Goal: Task Accomplishment & Management: Check status

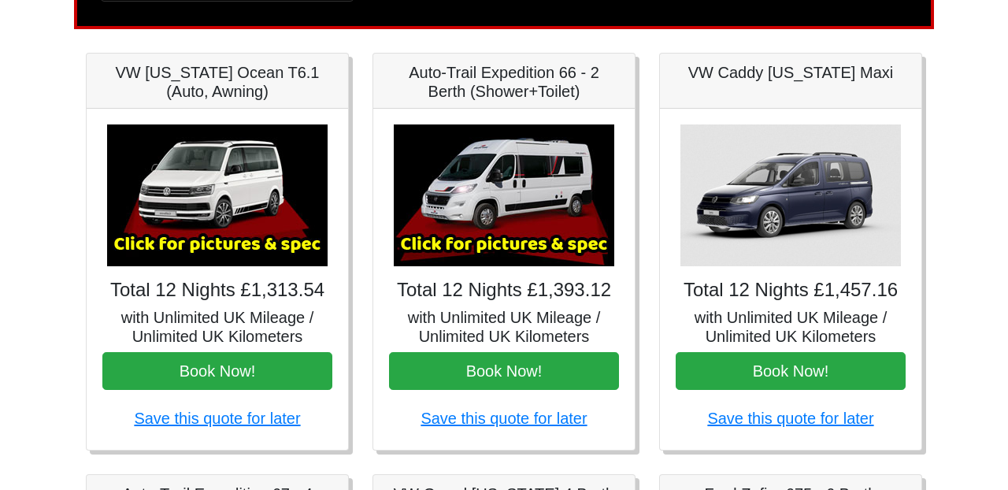
scroll to position [217, 0]
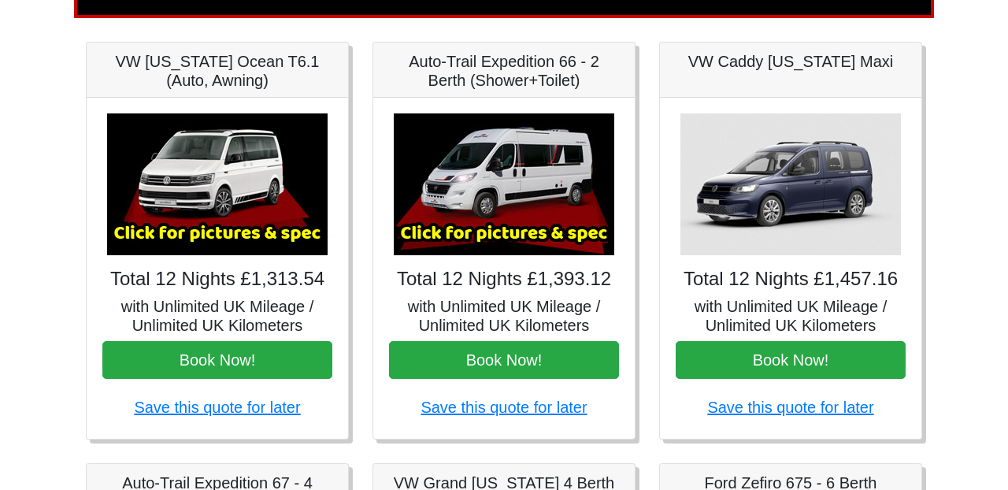
click at [498, 217] on img at bounding box center [504, 184] width 221 height 142
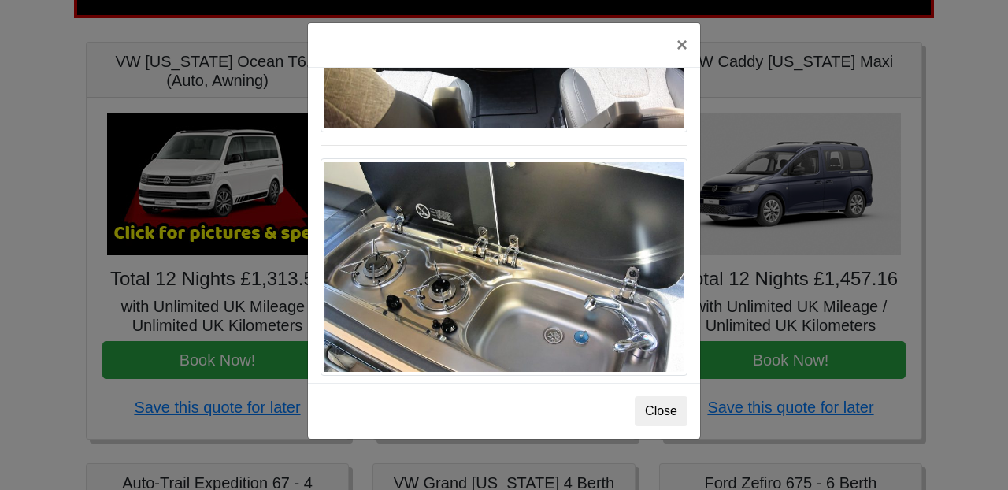
scroll to position [1673, 0]
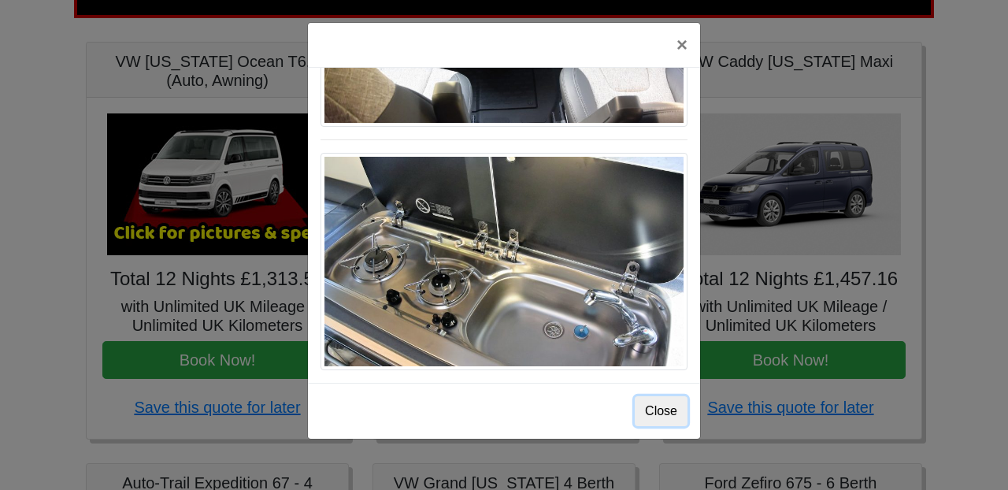
click at [642, 405] on button "Close" at bounding box center [661, 411] width 53 height 30
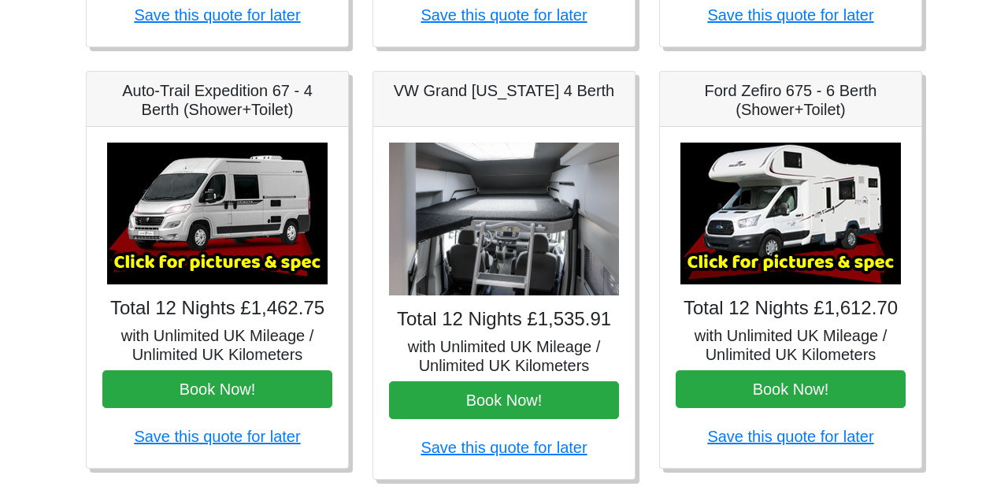
scroll to position [613, 0]
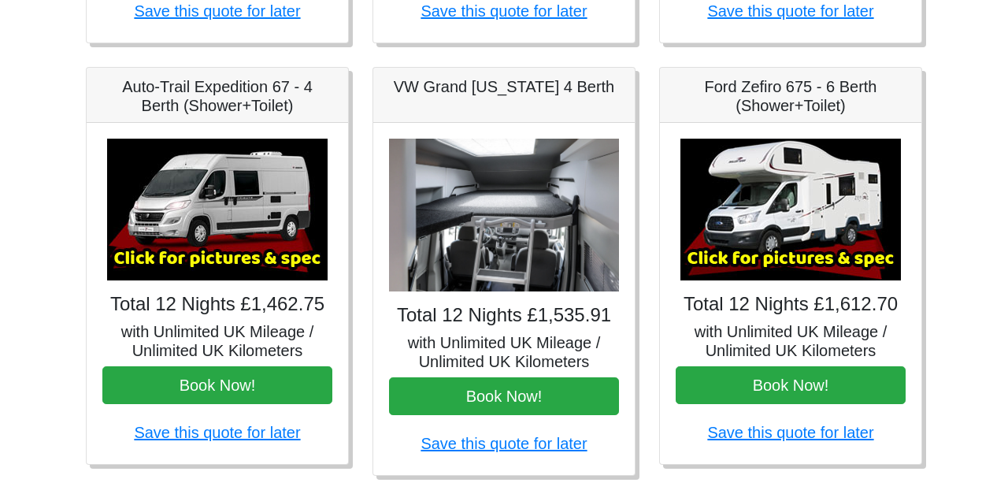
click at [244, 243] on img at bounding box center [217, 210] width 221 height 142
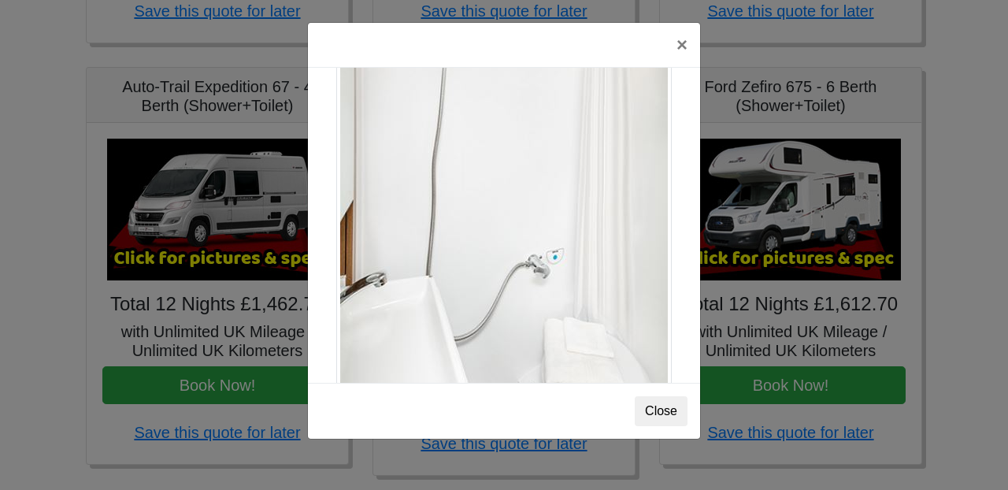
scroll to position [2166, 0]
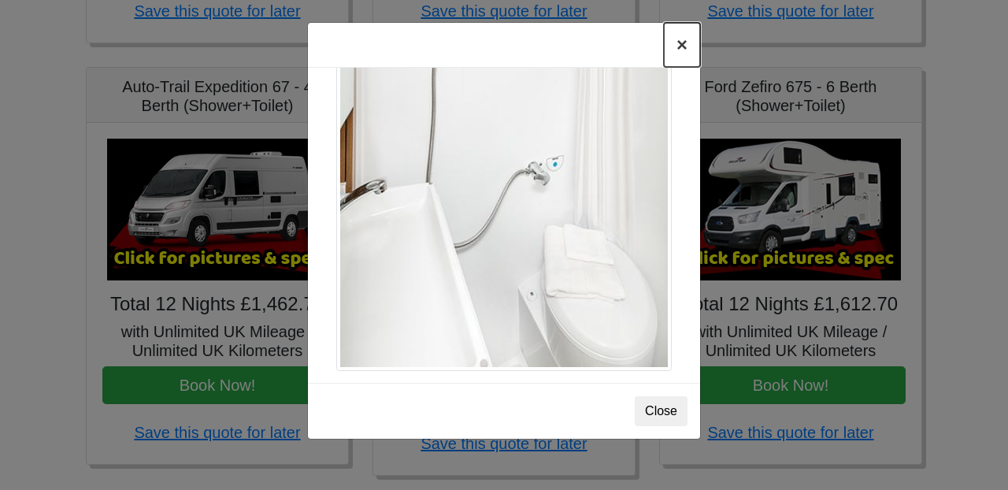
click at [679, 39] on button "×" at bounding box center [682, 45] width 36 height 44
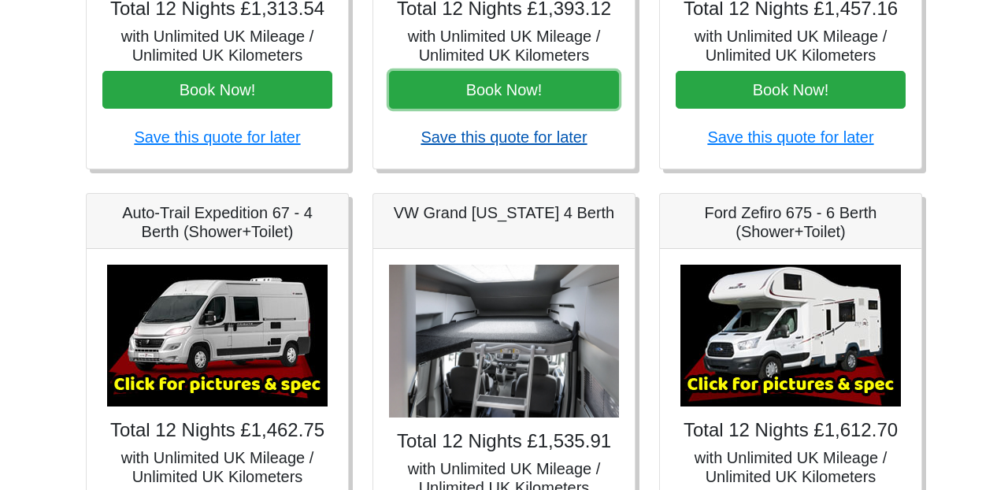
scroll to position [383, 0]
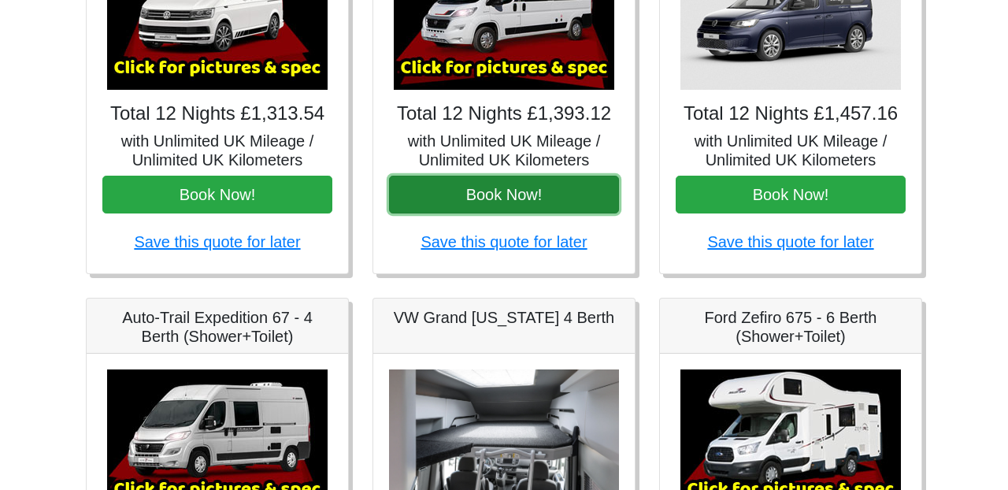
click at [498, 188] on button "Book Now!" at bounding box center [504, 195] width 230 height 38
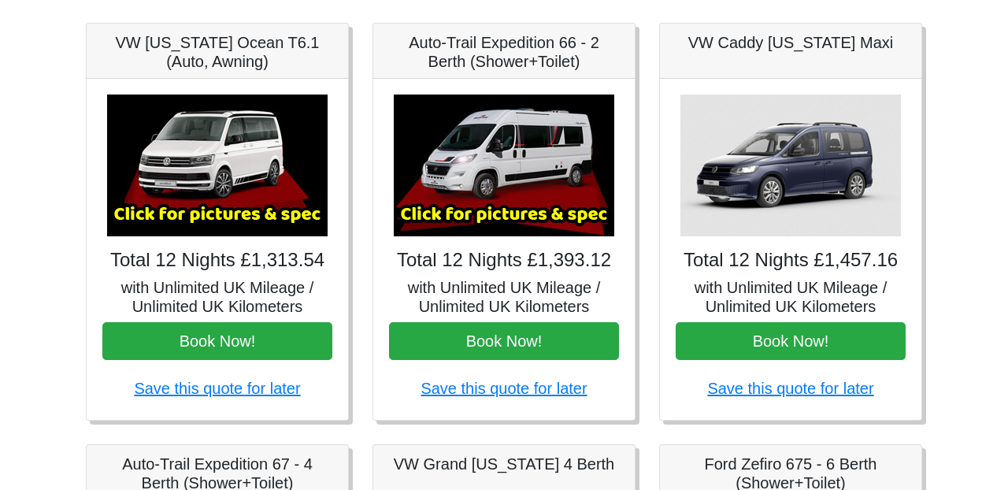
scroll to position [239, 0]
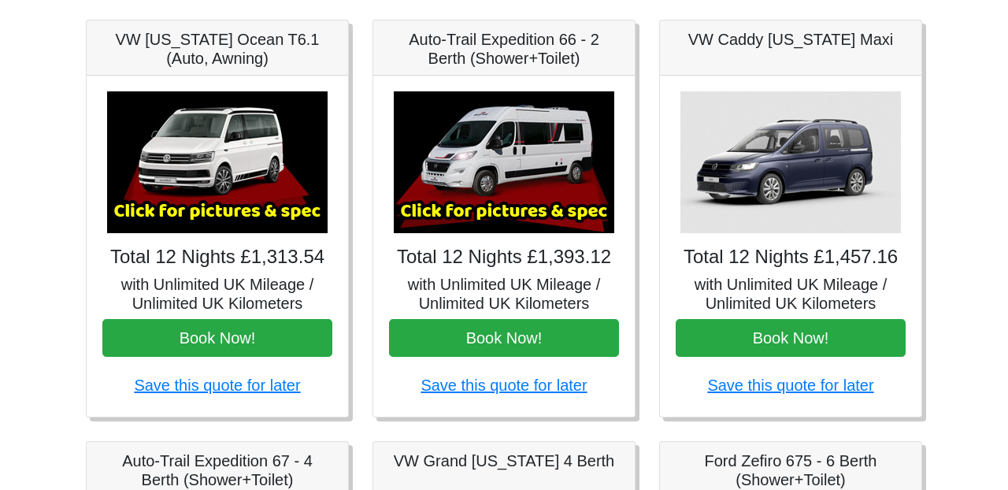
click at [476, 158] on img at bounding box center [504, 162] width 221 height 142
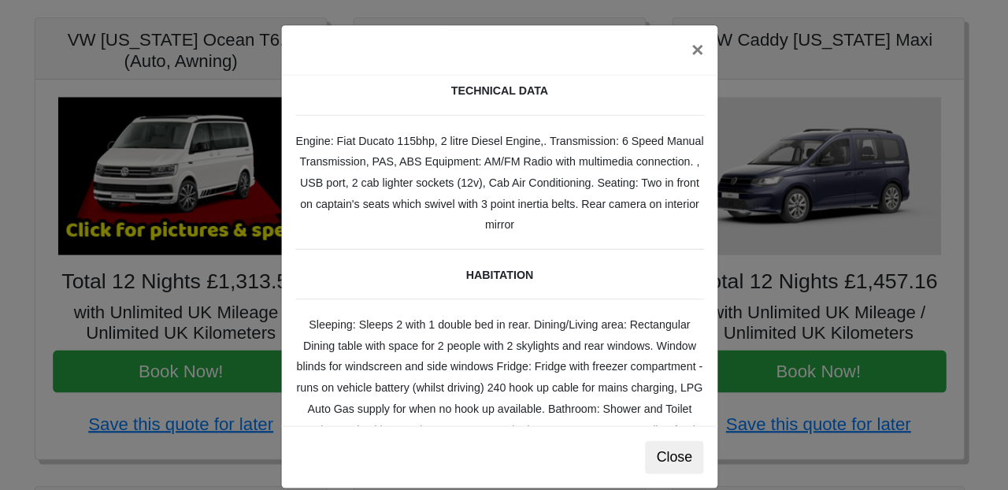
scroll to position [0, 0]
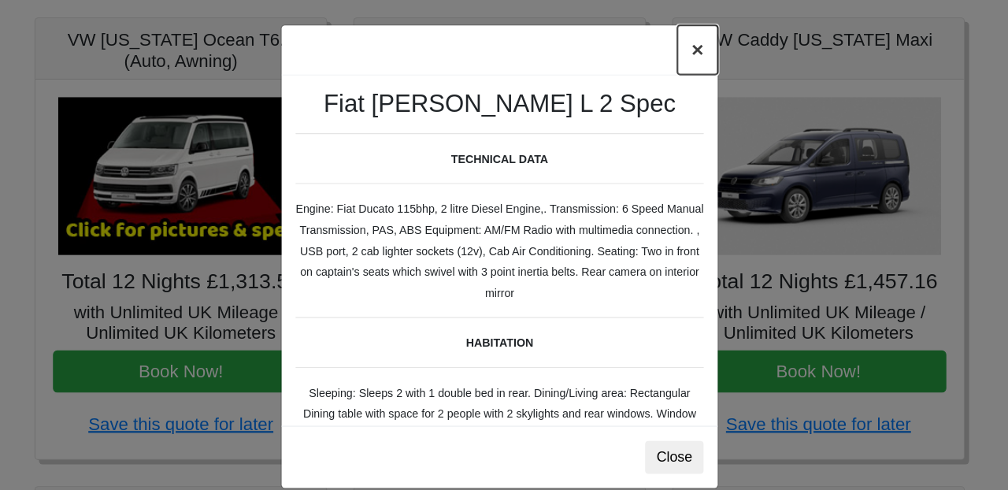
click at [685, 49] on button "×" at bounding box center [682, 45] width 36 height 44
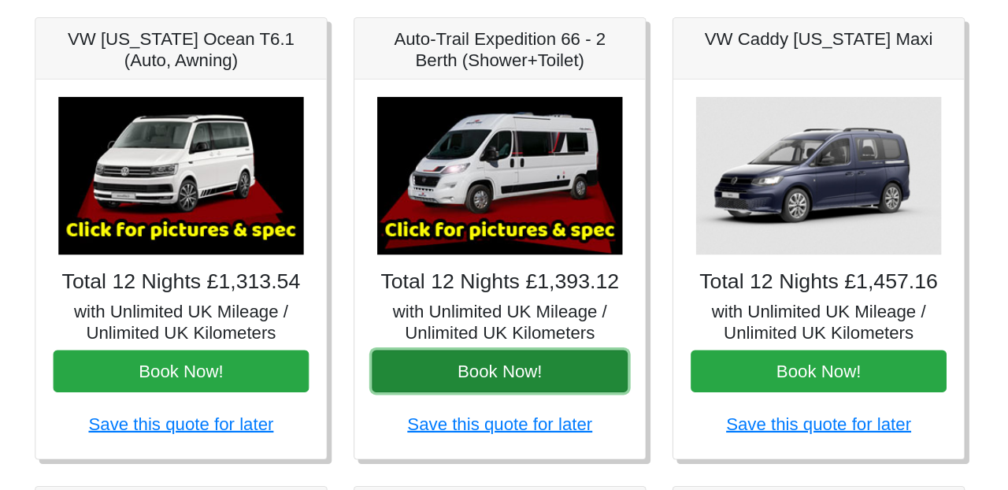
click at [506, 326] on button "Book Now!" at bounding box center [504, 334] width 230 height 38
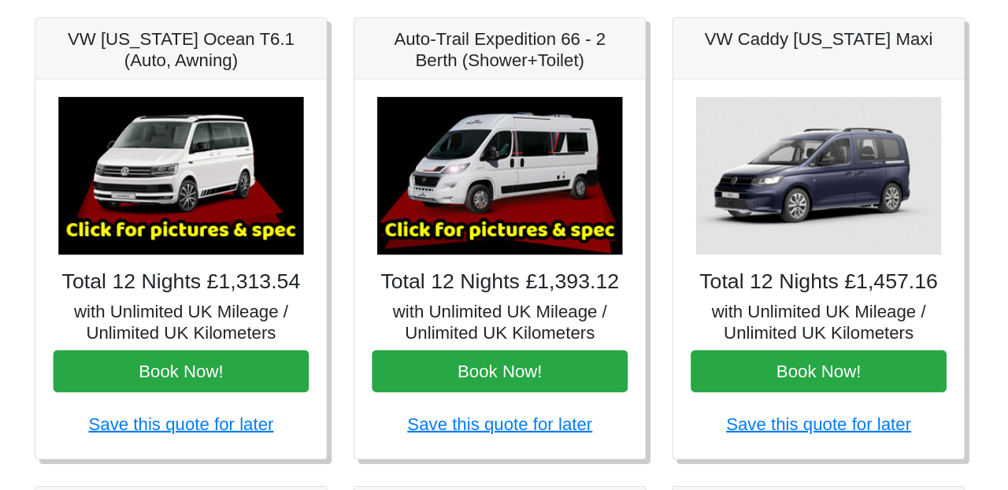
click at [504, 162] on img at bounding box center [504, 158] width 221 height 142
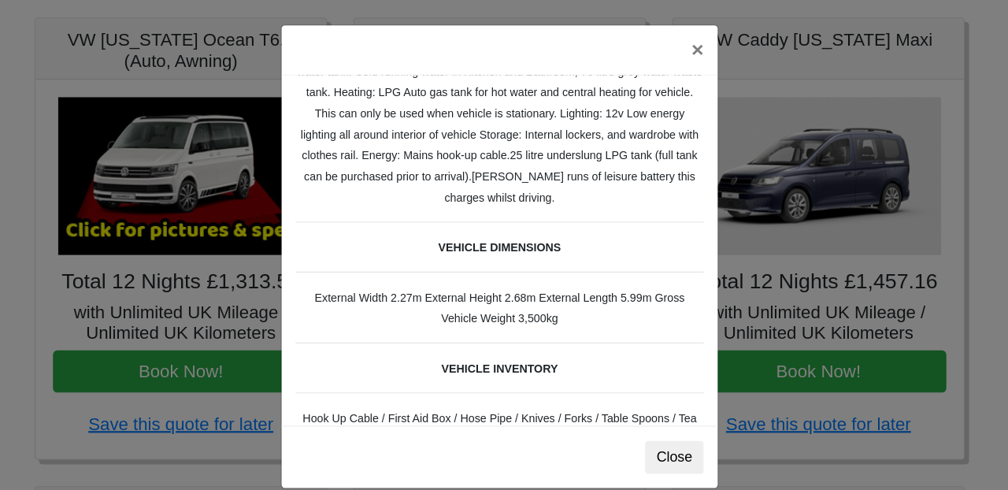
scroll to position [410, 0]
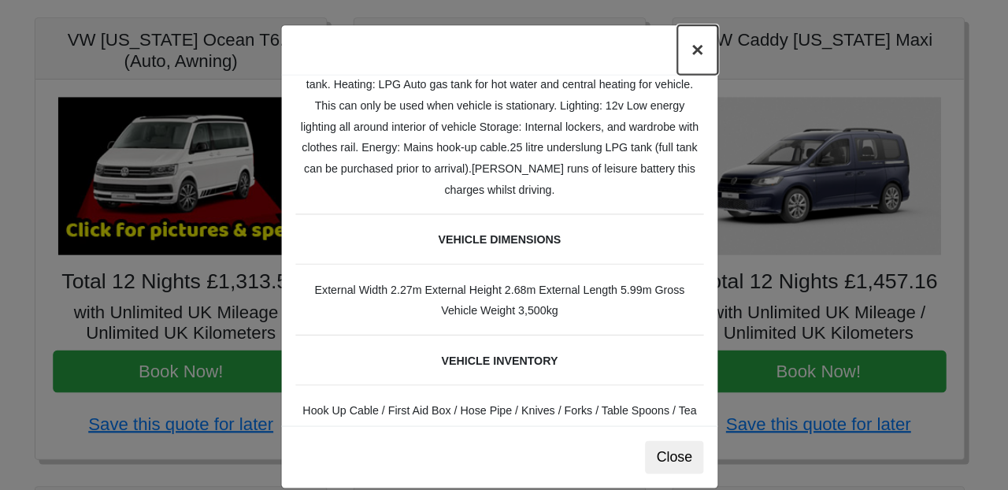
click at [685, 48] on button "×" at bounding box center [682, 45] width 36 height 44
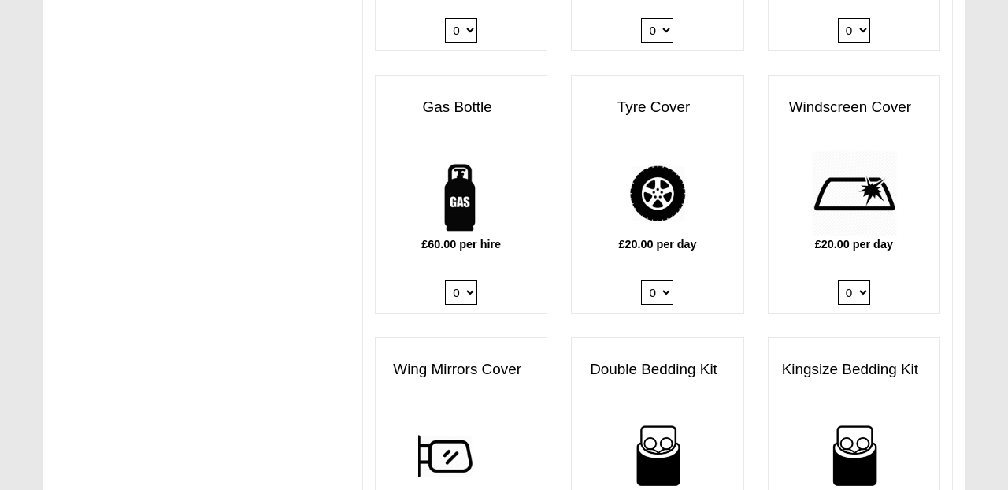
scroll to position [1084, 0]
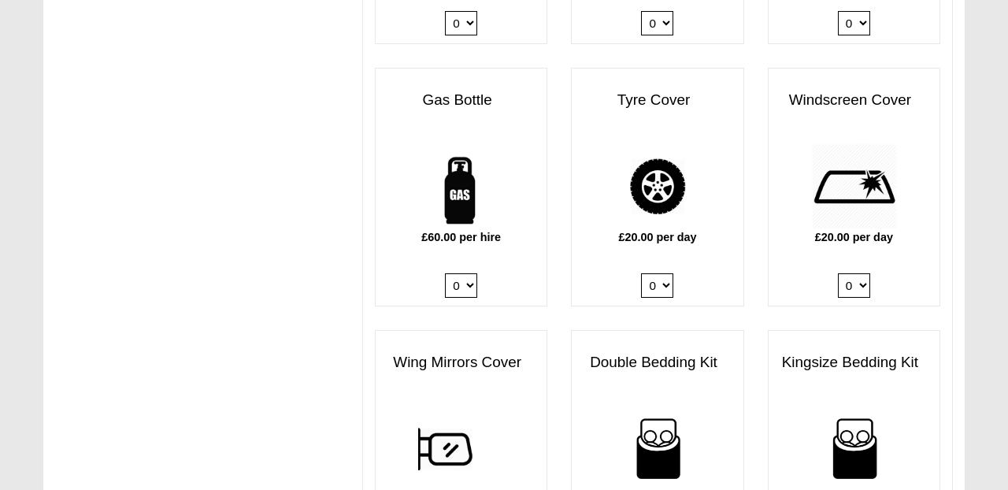
click at [465, 273] on select "0 1" at bounding box center [461, 285] width 32 height 24
select select "Gas Bottle x QTY 1 @ 60.00 GBP per hire."
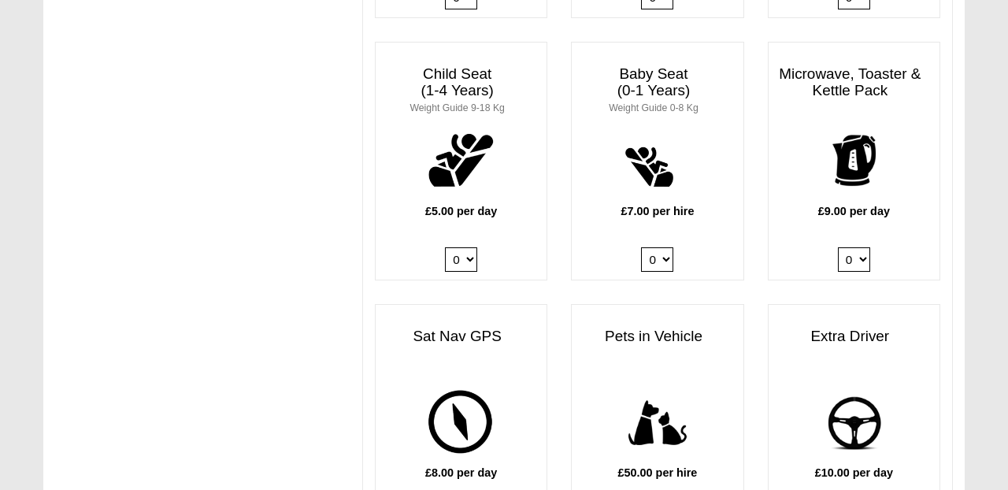
scroll to position [1662, 0]
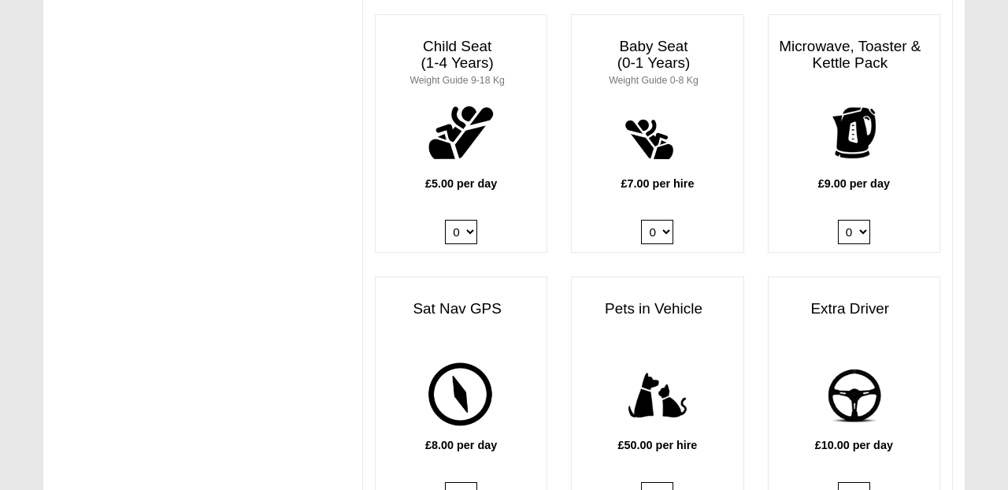
click at [862, 220] on select "0 1" at bounding box center [854, 232] width 32 height 24
select select "Kitchen Pack x QTY 1 @ 9.00 GBP per day."
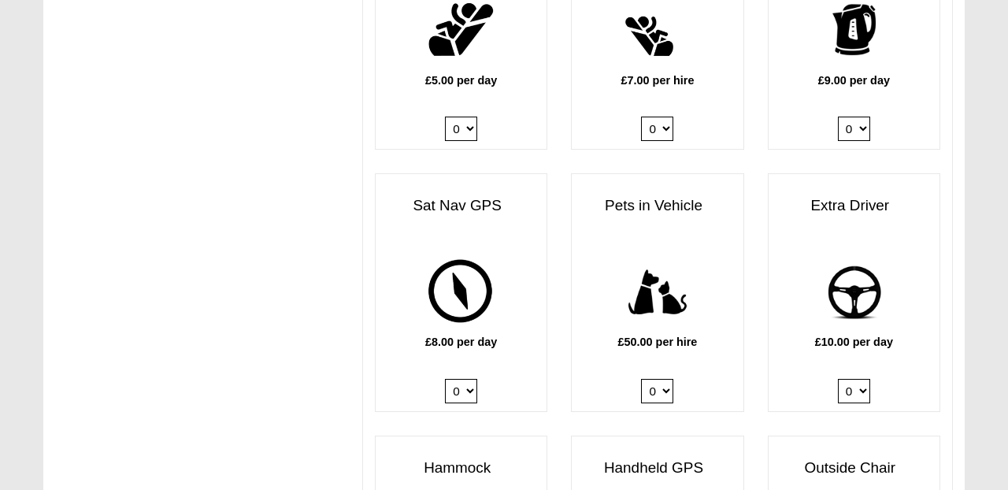
scroll to position [1779, 0]
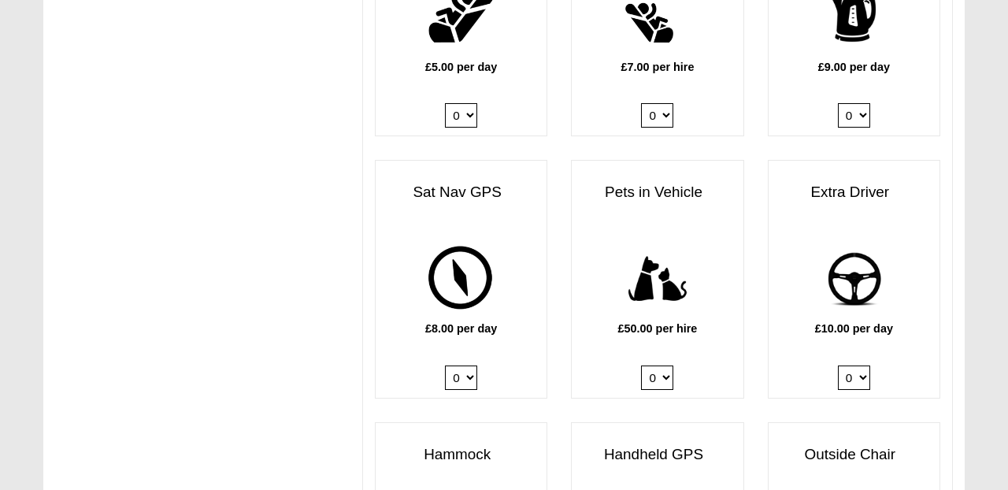
click at [666, 365] on select "0 1" at bounding box center [657, 377] width 32 height 24
select select "Pets in vehicle @ 50.00 GBP per hire"
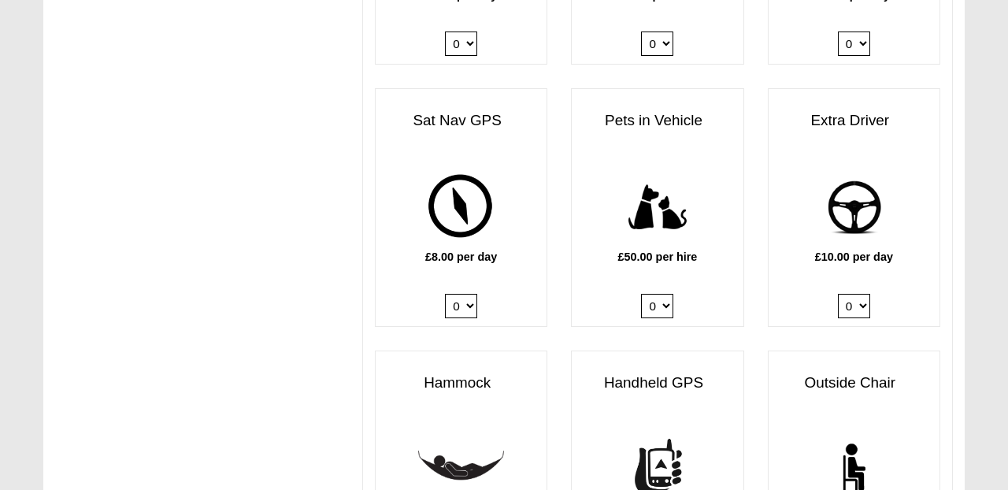
scroll to position [1862, 0]
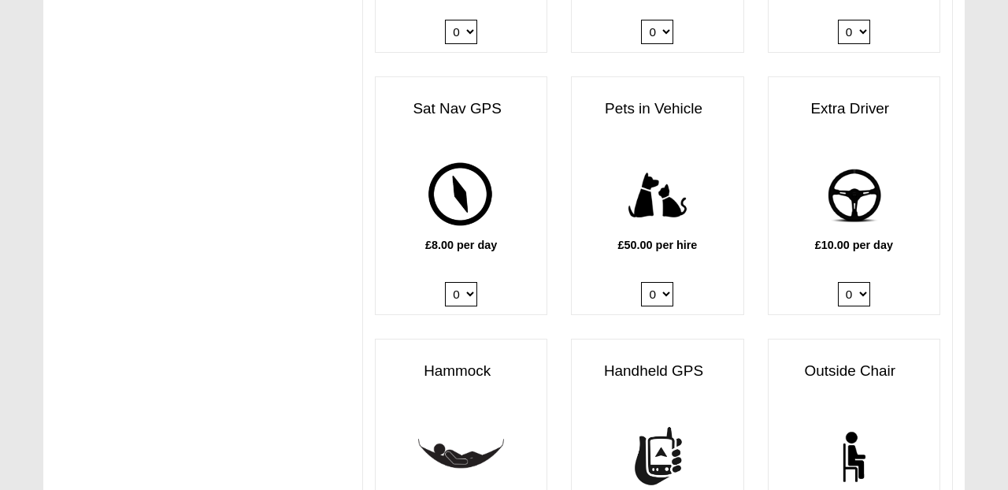
click at [857, 282] on select "0 1" at bounding box center [854, 294] width 32 height 24
select select "Extra Driver x QTY 1 @ 10.00 GBP per day."
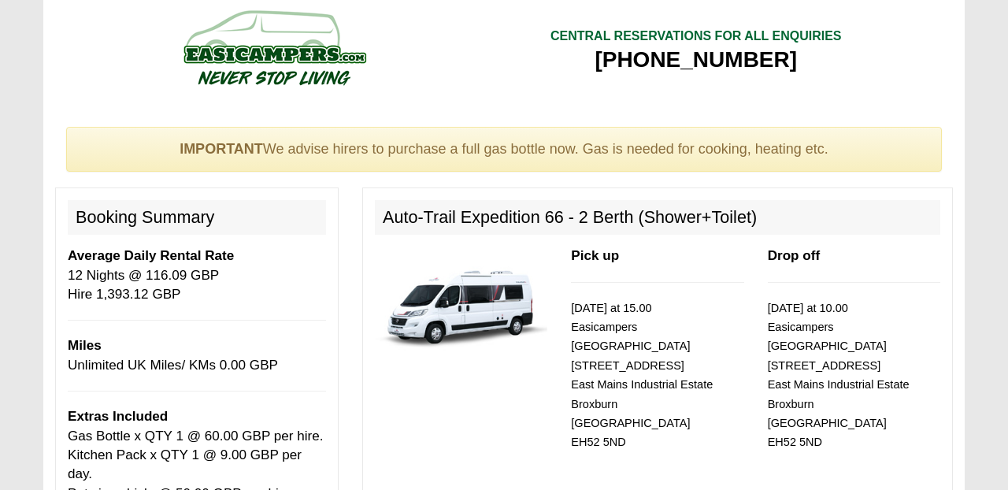
scroll to position [0, 0]
